Goal: Ask a question

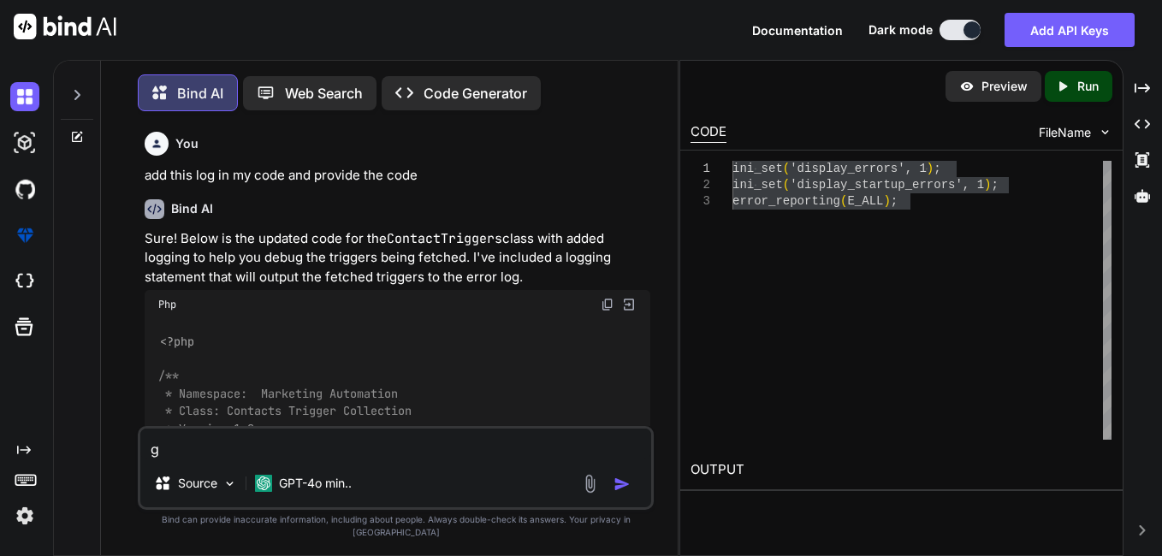
type textarea "ge"
type textarea "x"
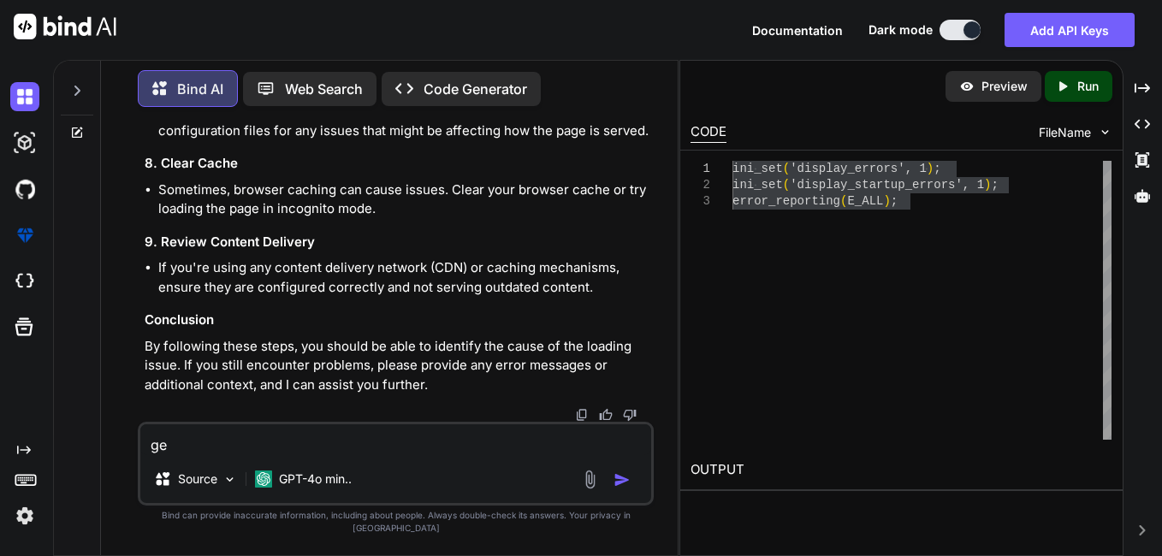
type textarea "get"
type textarea "x"
type textarea "gett"
type textarea "x"
type textarea "getti"
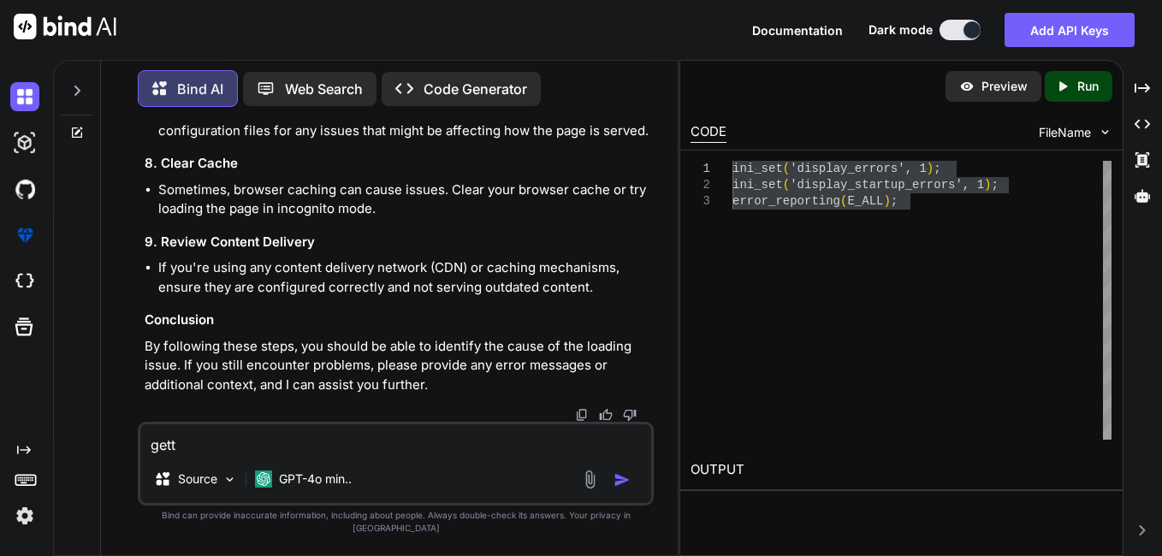
type textarea "x"
type textarea "gettin"
type textarea "x"
type textarea "getting"
type textarea "x"
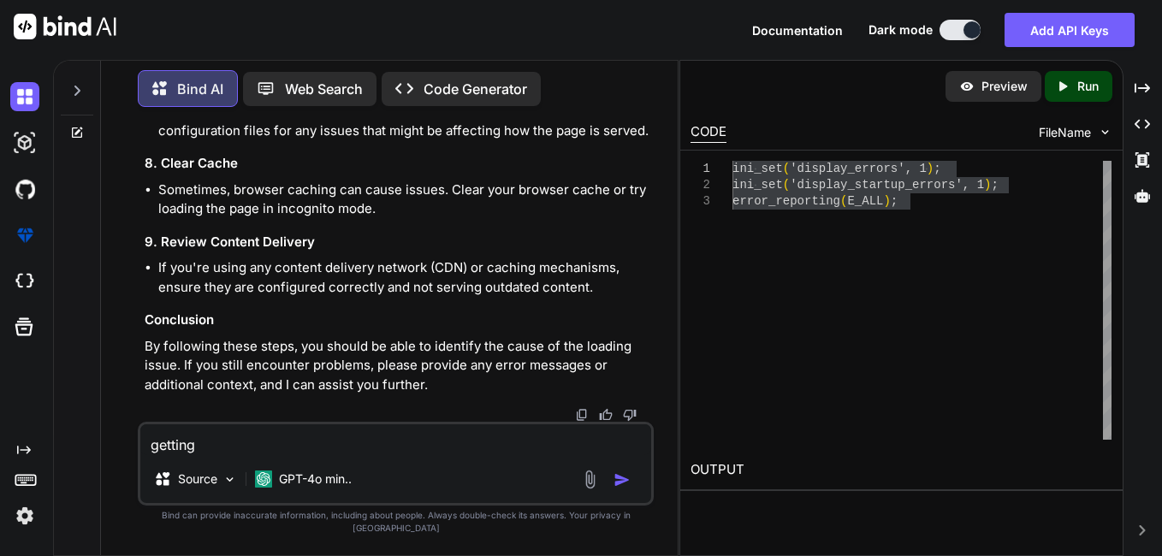
type textarea "getting"
type textarea "x"
type textarea "getting e"
type textarea "x"
type textarea "getting er"
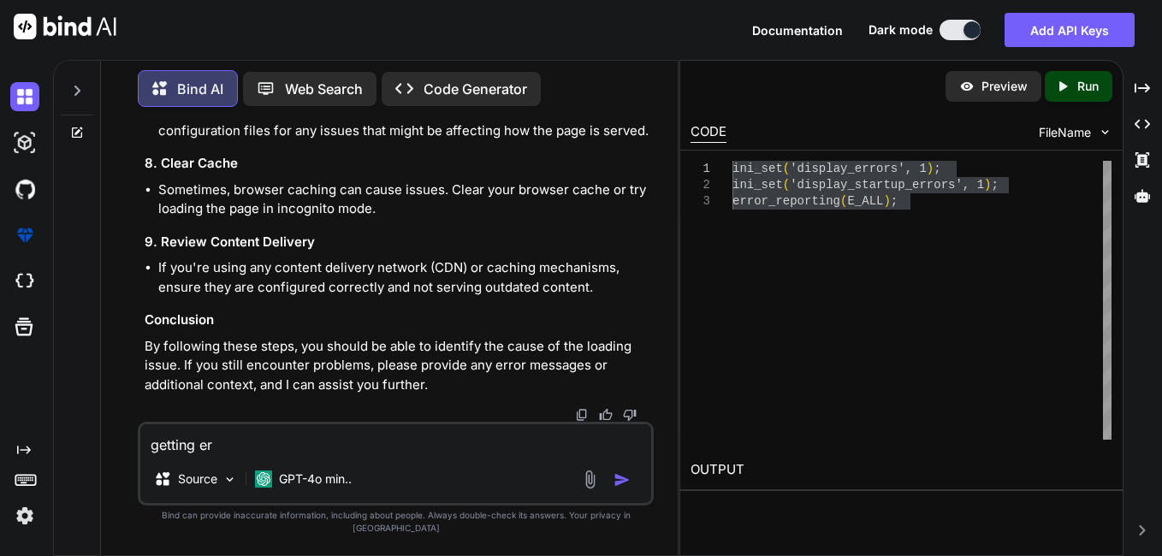
type textarea "x"
type textarea "getting err"
type textarea "x"
type textarea "getting error"
type textarea "x"
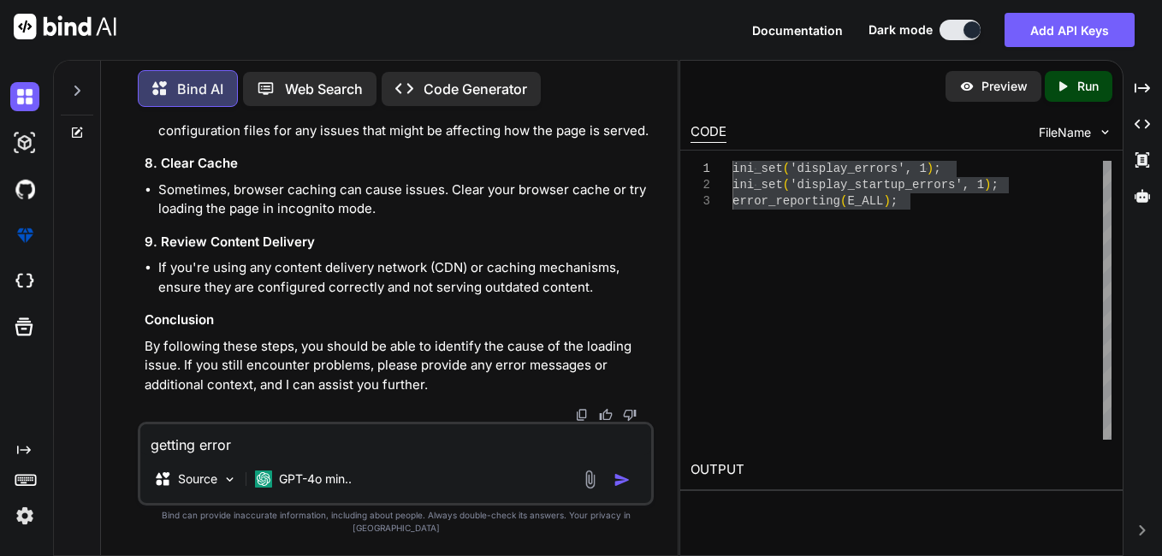
type textarea "getting error"
type textarea "x"
type textarea "getting error i"
type textarea "x"
type textarea "getting error in"
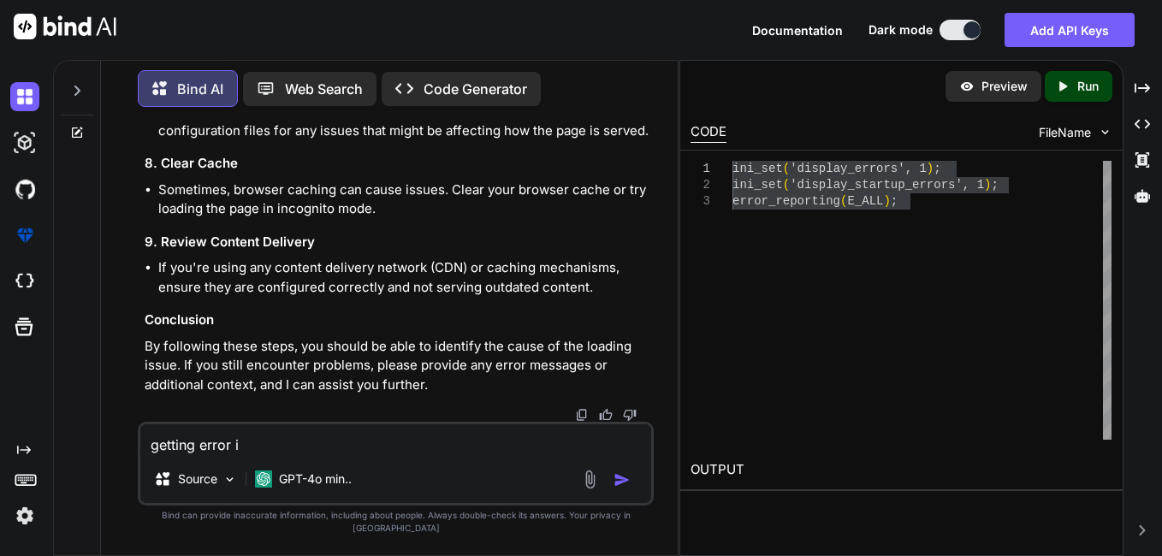
type textarea "x"
type textarea "getting error in"
type textarea "x"
type textarea "getting error in t"
type textarea "x"
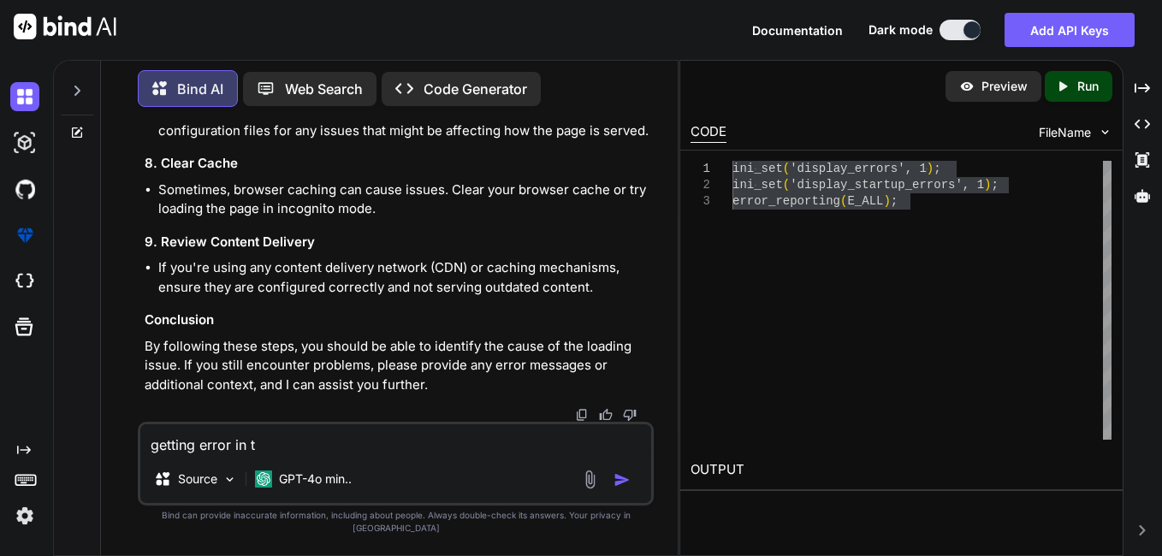
type textarea "getting error in th"
type textarea "x"
type textarea "getting error in thi"
type textarea "x"
type textarea "getting error in this"
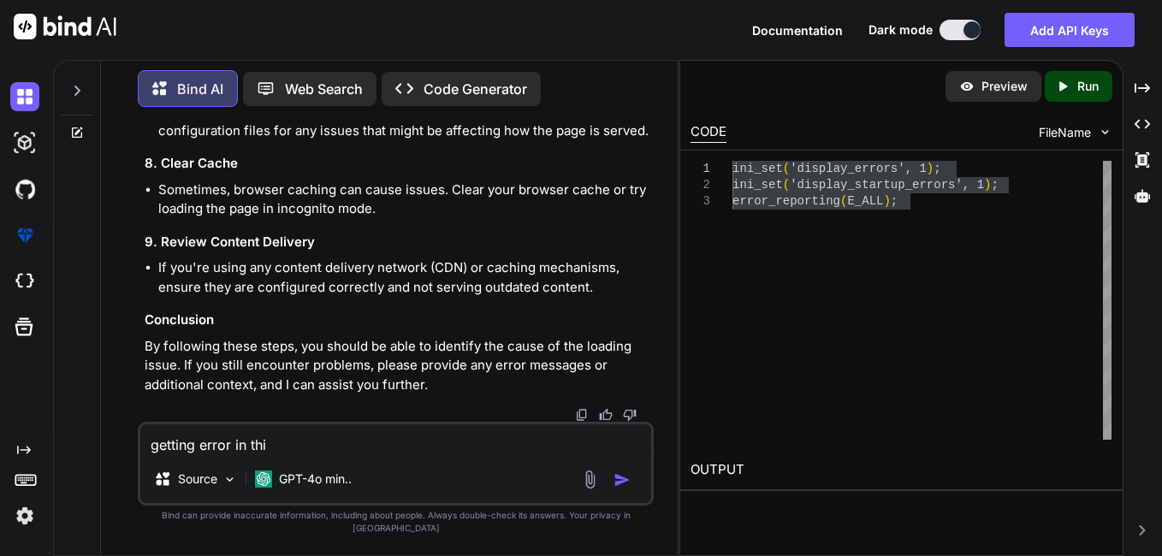
type textarea "x"
type textarea "getting error in this"
type textarea "x"
type textarea "getting error in this q"
type textarea "x"
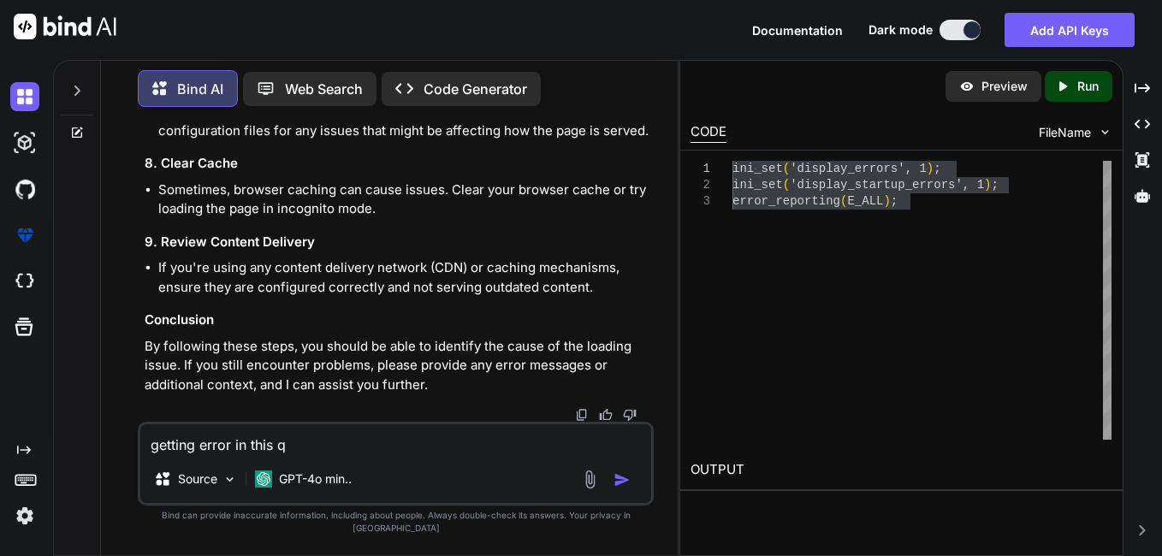
type textarea "getting error in this qu"
type textarea "x"
type textarea "getting error in this que"
type textarea "x"
type textarea "getting error in this quer"
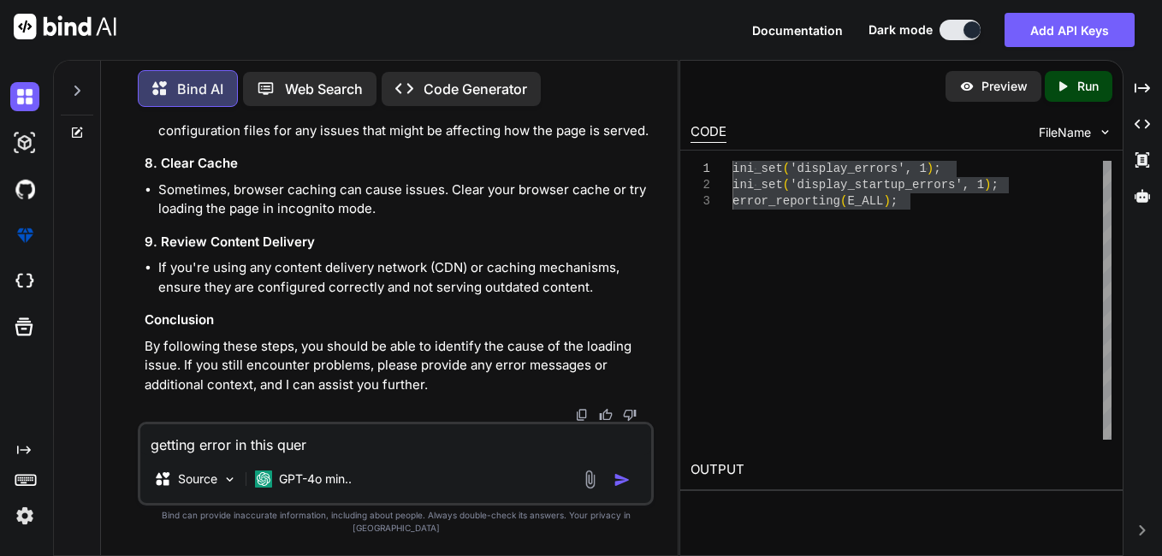
type textarea "x"
type textarea "getting error in this query"
type textarea "x"
type textarea "getting error in this query"
type textarea "x"
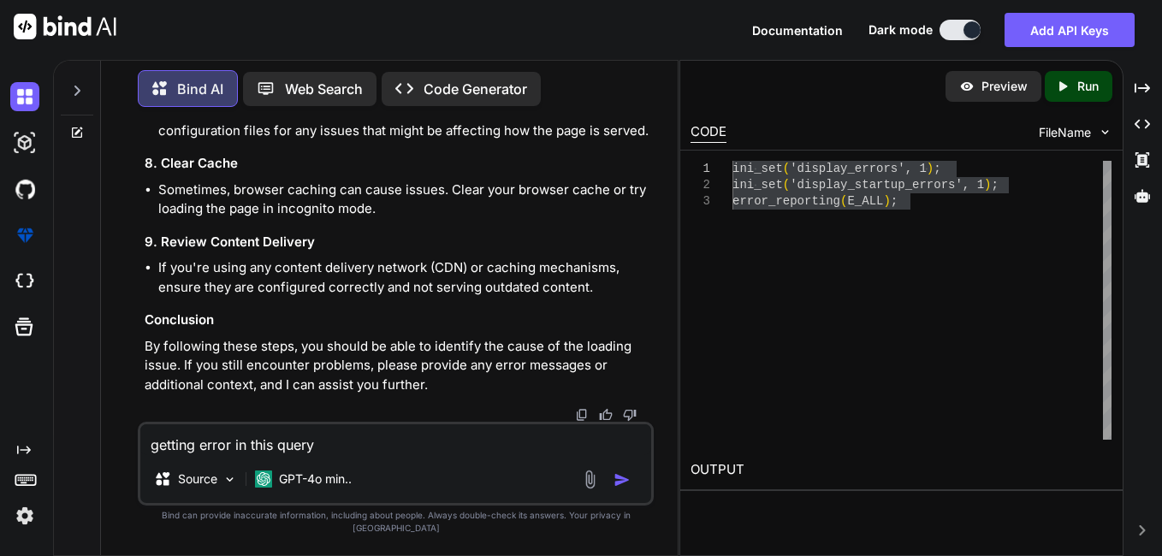
type textarea "getting error in this query CREATE TABLE IF NOT EXISTS `IMPORT_AUDIT_TRAIL` ( `…"
type textarea "x"
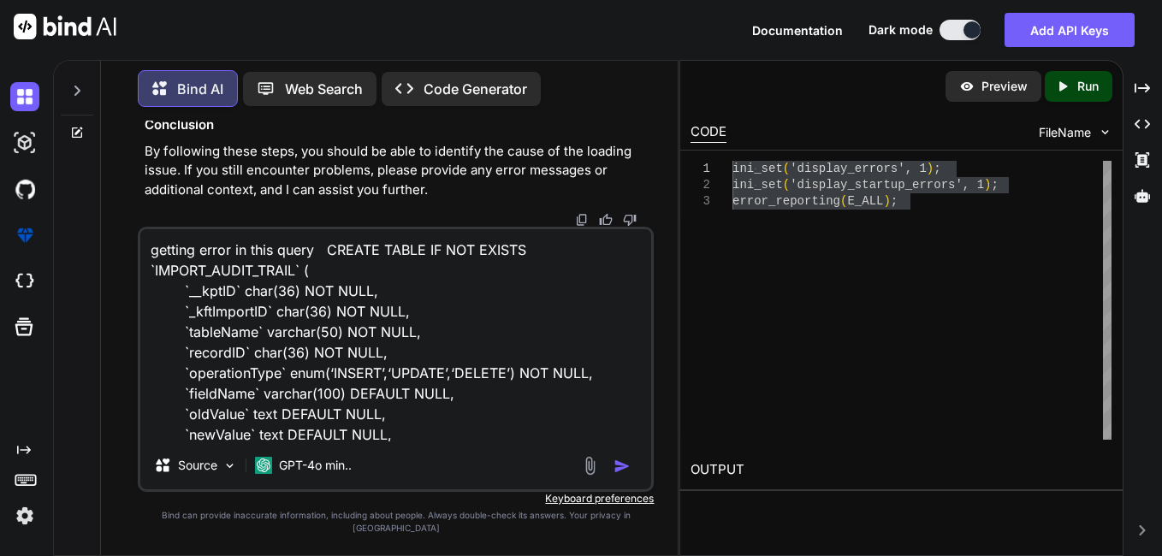
scroll to position [330, 0]
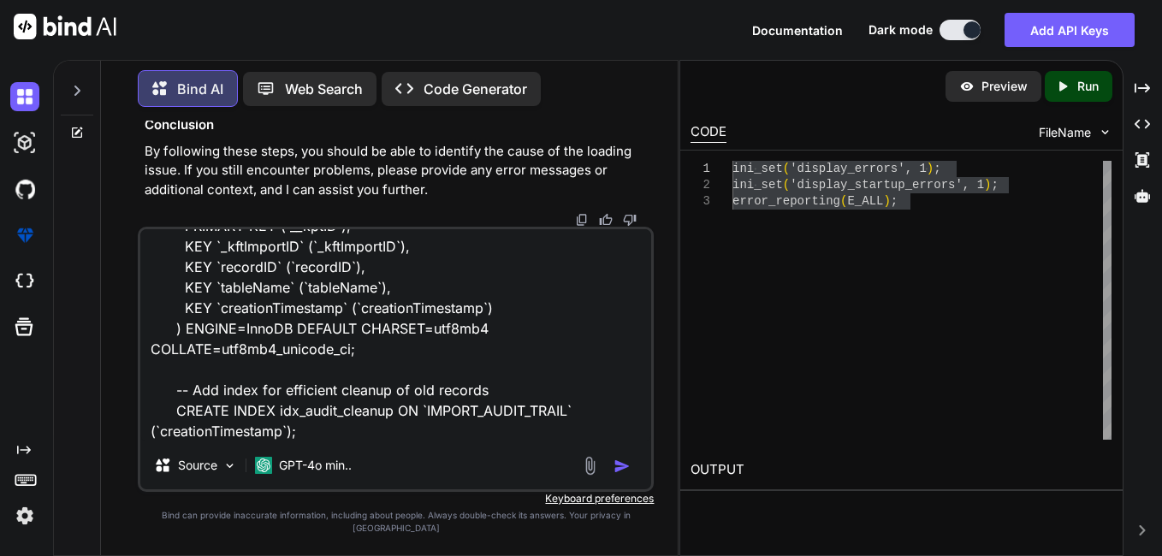
type textarea "getting error in this query CREATE TABLE IF NOT EXISTS `IMPORT_AUDIT_TRAIL` ( `…"
type textarea "x"
type textarea "getting error in this query CREATE TABLE IF NOT EXISTS `IMPORT_AUDIT_TRAIL` ( `…"
type textarea "x"
type textarea "getting error in this query CREATE TABLE IF NOT EXISTS `IMPORT_AUDIT_TRAIL` ( `…"
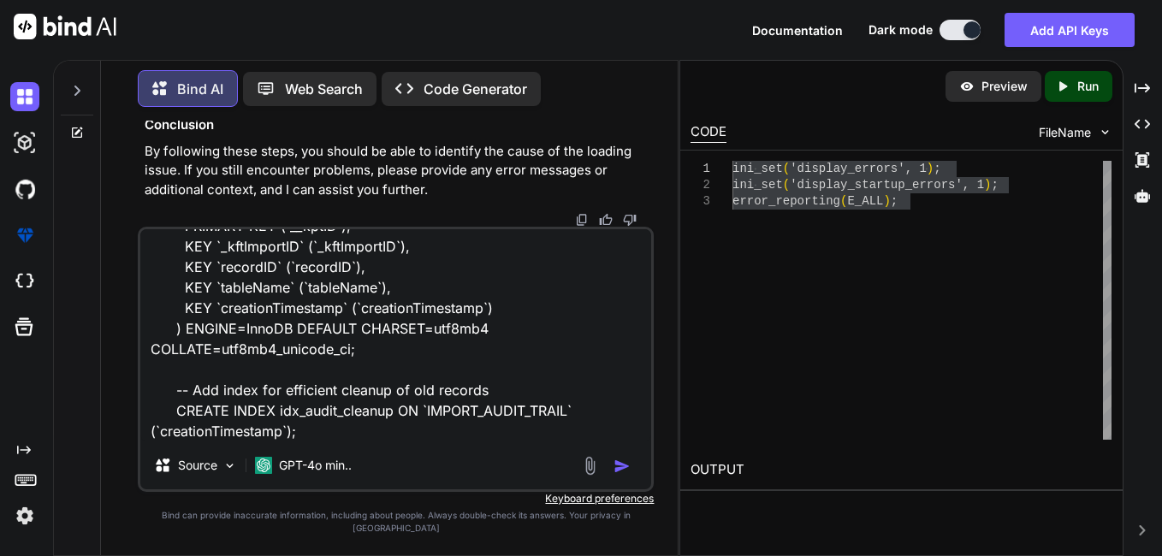
type textarea "x"
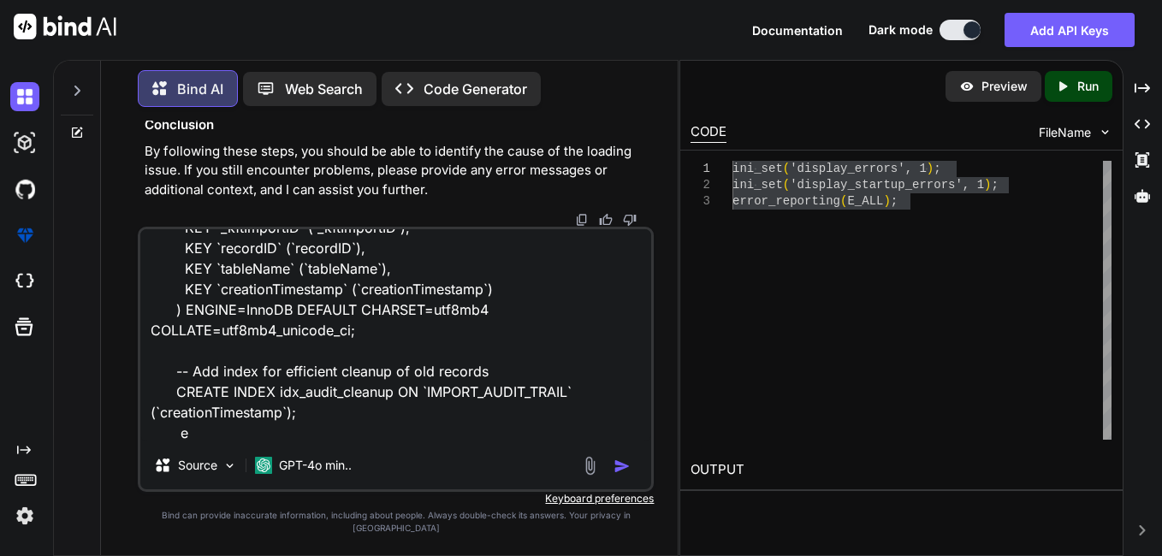
type textarea "getting error in this query CREATE TABLE IF NOT EXISTS `IMPORT_AUDIT_TRAIL` ( `…"
type textarea "x"
type textarea "getting error in this query CREATE TABLE IF NOT EXISTS `IMPORT_AUDIT_TRAIL` ( `…"
type textarea "x"
type textarea "getting error in this query CREATE TABLE IF NOT EXISTS `IMPORT_AUDIT_TRAIL` ( `…"
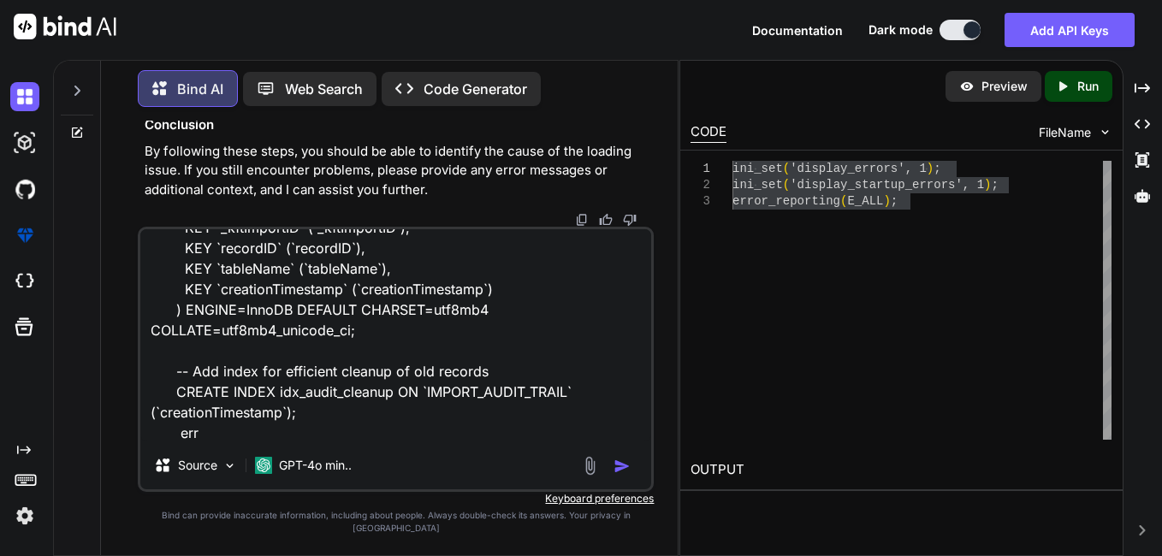
type textarea "x"
type textarea "getting error in this query CREATE TABLE IF NOT EXISTS `IMPORT_AUDIT_TRAIL` ( `…"
type textarea "x"
type textarea "getting error in this query CREATE TABLE IF NOT EXISTS `IMPORT_AUDIT_TRAIL` ( `…"
type textarea "x"
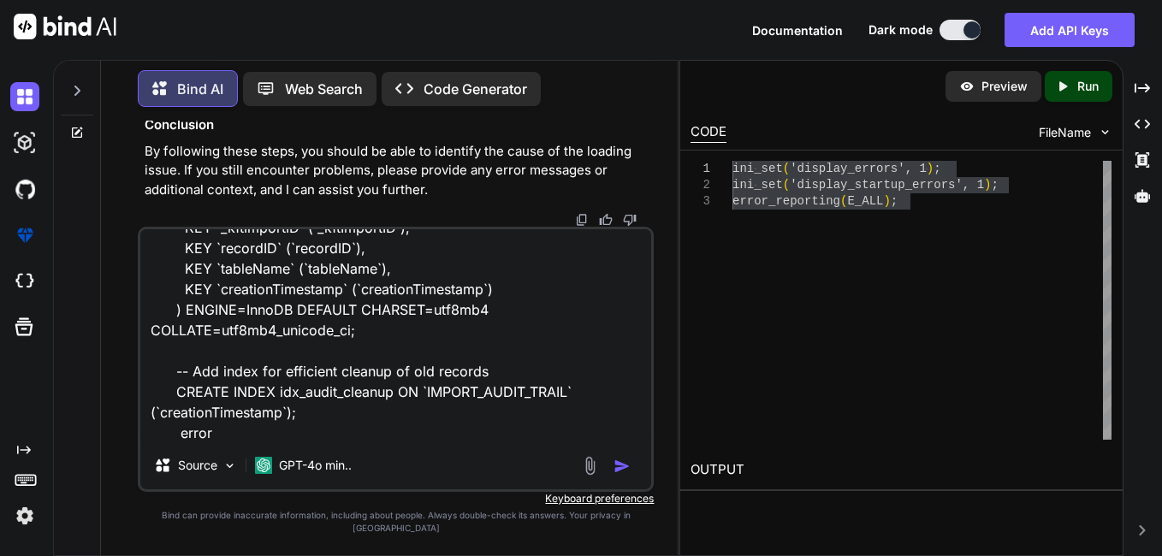
type textarea "getting error in this query CREATE TABLE IF NOT EXISTS `IMPORT_AUDIT_TRAIL` ( `…"
type textarea "x"
type textarea "getting error in this query CREATE TABLE IF NOT EXISTS `IMPORT_AUDIT_TRAIL` ( `…"
type textarea "x"
type textarea "getting error in this query CREATE TABLE IF NOT EXISTS `IMPORT_AUDIT_TRAIL` ( `…"
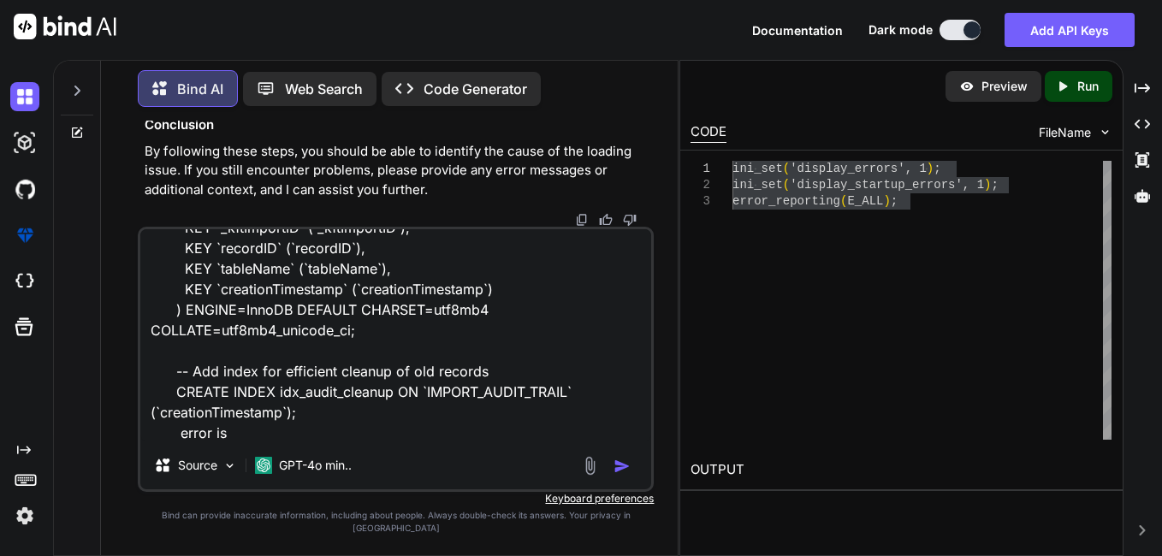
type textarea "x"
click at [341, 441] on textarea "getting error in this query CREATE TABLE IF NOT EXISTS `IMPORT_AUDIT_TRAIL` ( `…" at bounding box center [395, 335] width 511 height 212
paste textarea "Error Code: 1064. You have an error in your SQL syntax; check the manual that c…"
type textarea "loremip dolor si amet conse ADIPIS ELITS DO EIU TEMPOR `INCIDI_UTLAB_ETDOL` ( `…"
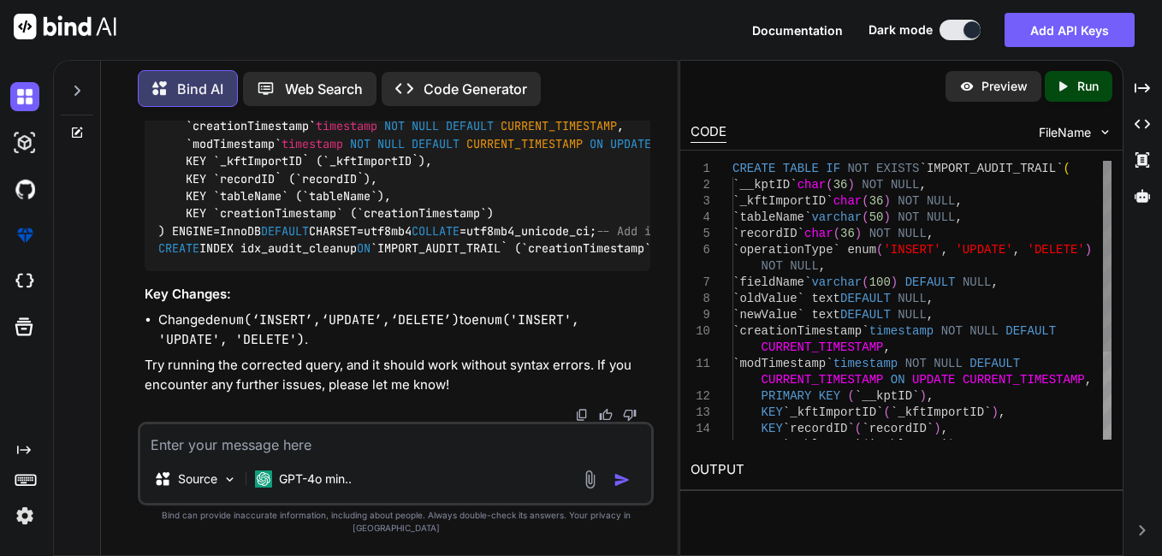
scroll to position [0, 0]
click at [963, 221] on div "CREATE TABLE IF NOT EXISTS `IMPORT_AUDIT_TRAIL` ( `__kptID` char ( 36 ) NOT NUL…" at bounding box center [921, 364] width 379 height 406
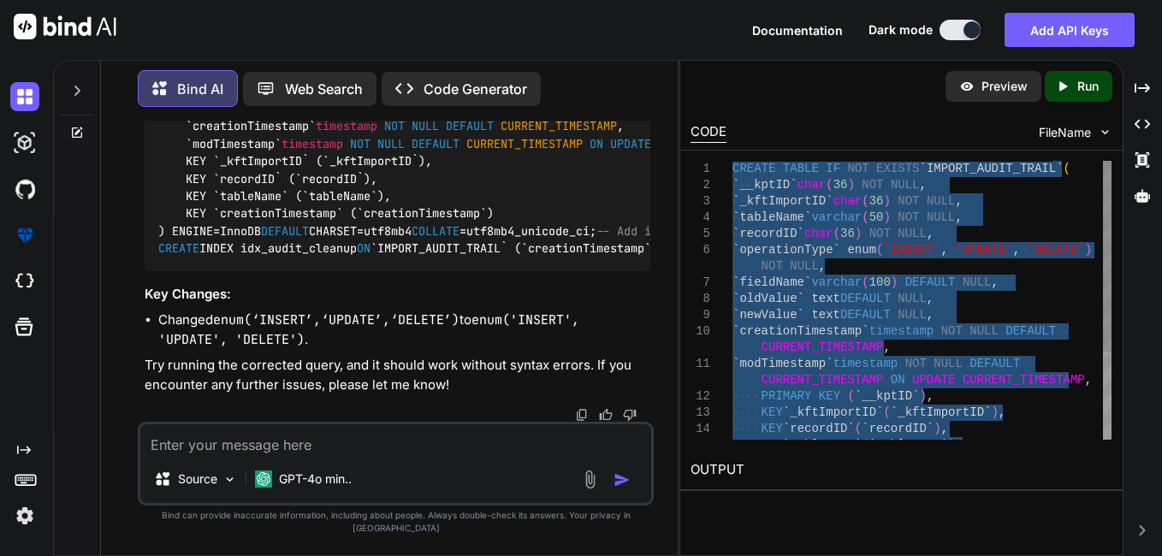
type textarea "CREATE TABLE IF NOT EXISTS `IMPORT_AUDIT_TRAIL` ( `__kptID` char(36) NOT NULL, …"
